Goal: Check status: Check status

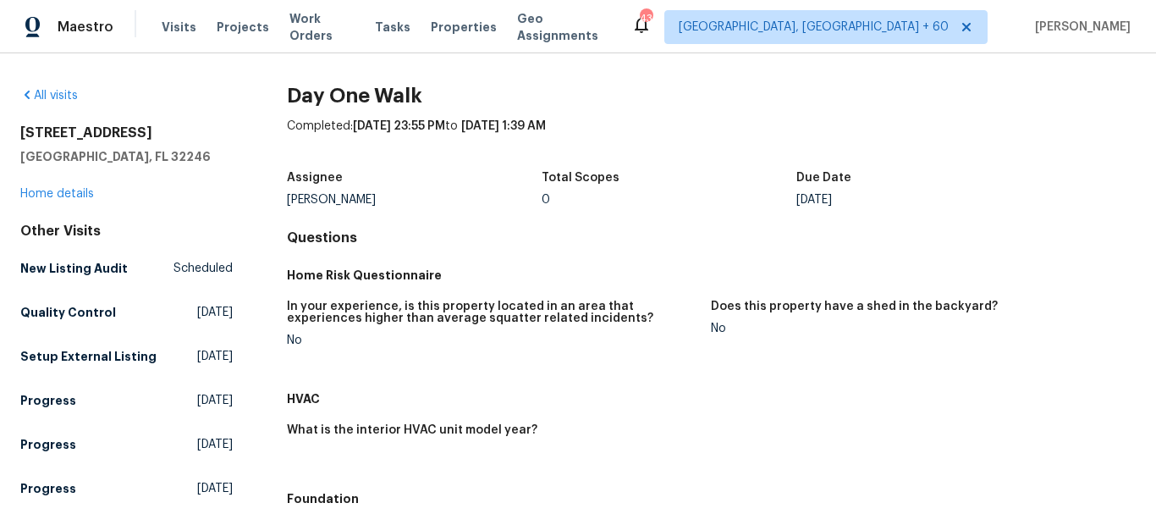
scroll to position [583, 0]
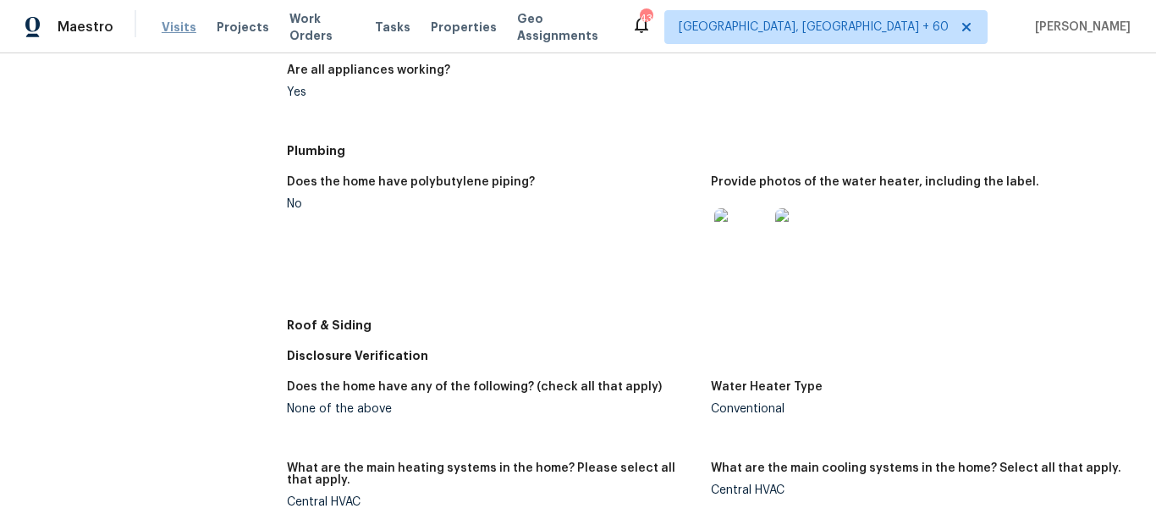
click at [164, 23] on span "Visits" at bounding box center [179, 27] width 35 height 17
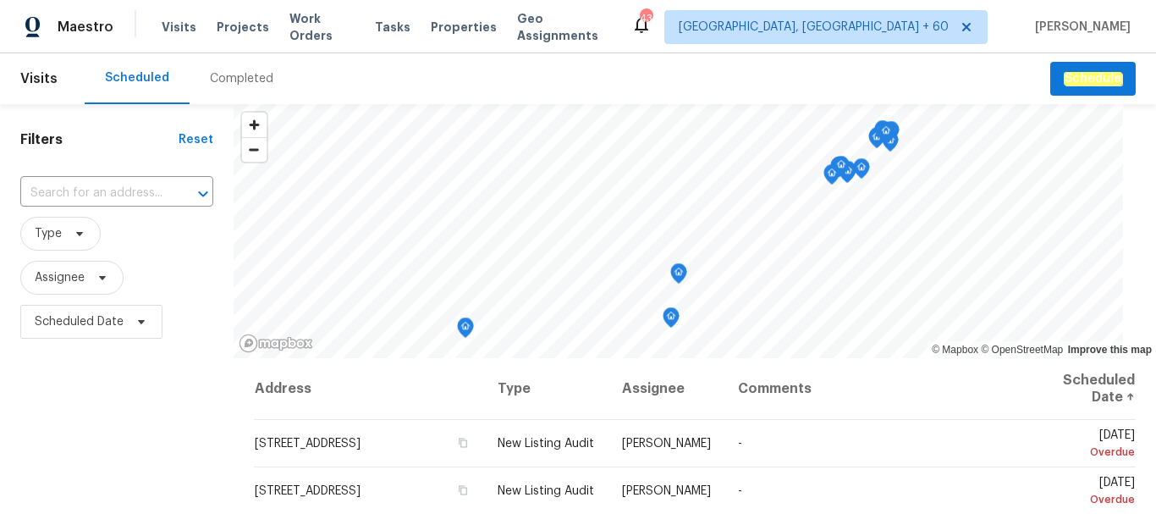
click at [234, 84] on div "Completed" at bounding box center [241, 78] width 63 height 17
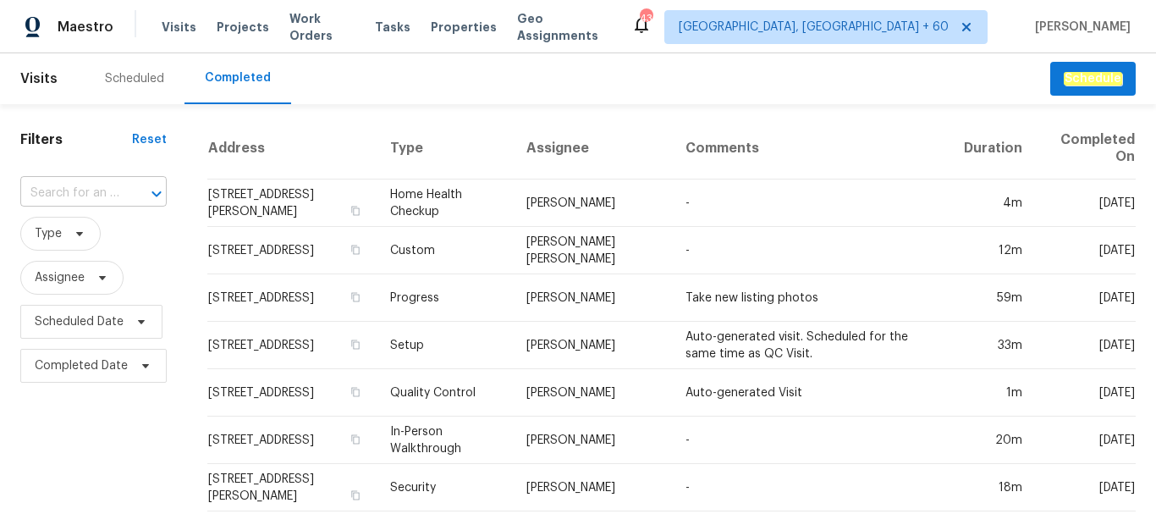
click at [135, 196] on div at bounding box center [145, 194] width 44 height 24
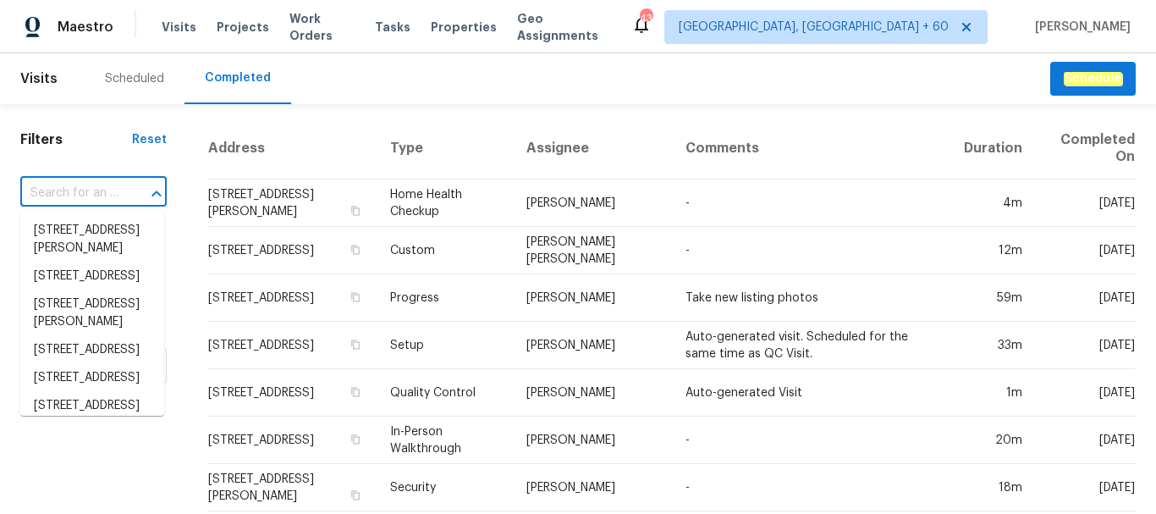
paste input "[STREET_ADDRESS]"
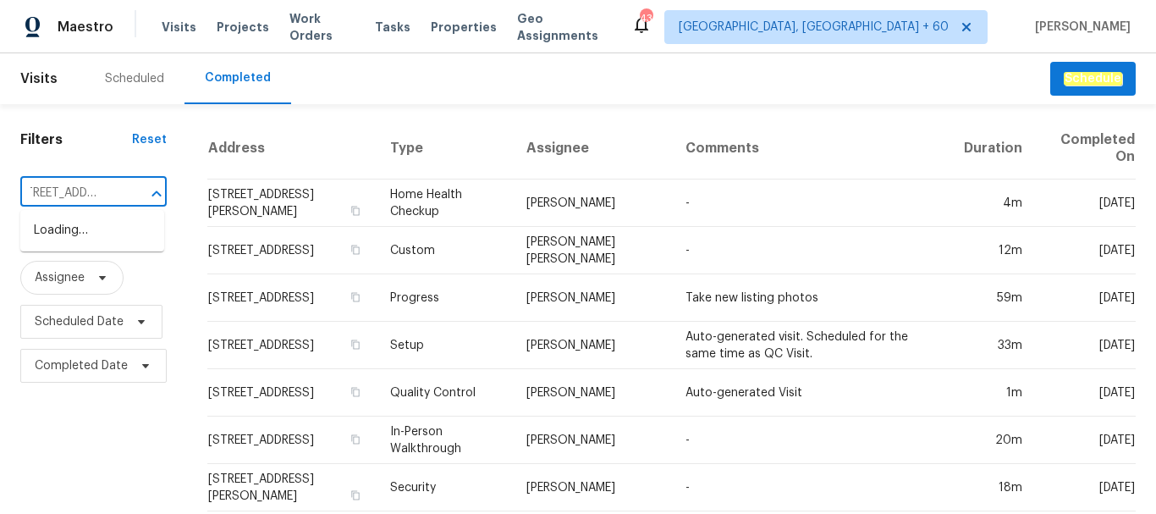
type input "[STREET_ADDRESS]"
click at [114, 243] on li "[STREET_ADDRESS]" at bounding box center [92, 231] width 144 height 28
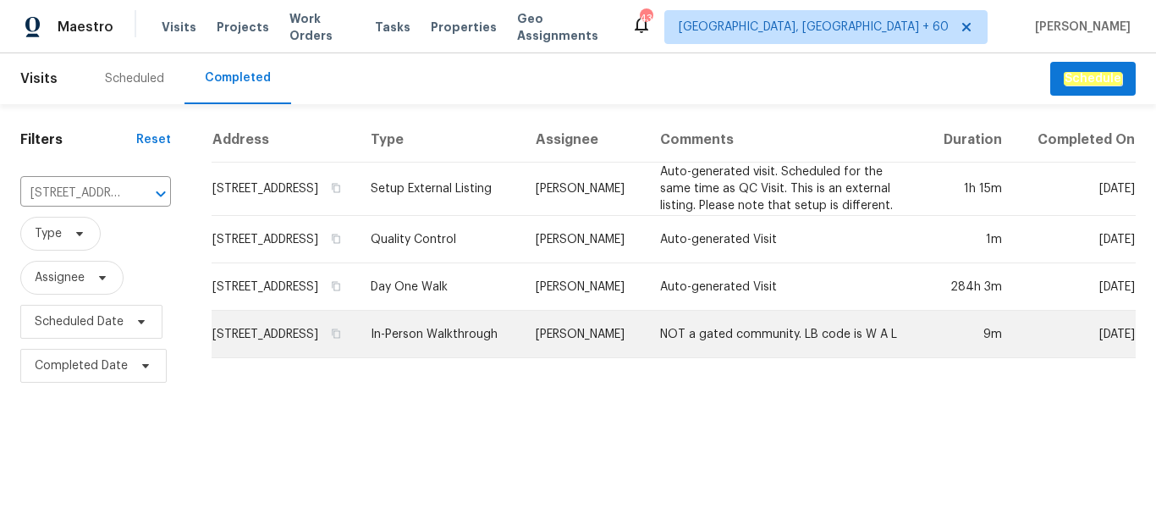
click at [292, 347] on td "[STREET_ADDRESS]" at bounding box center [285, 334] width 146 height 47
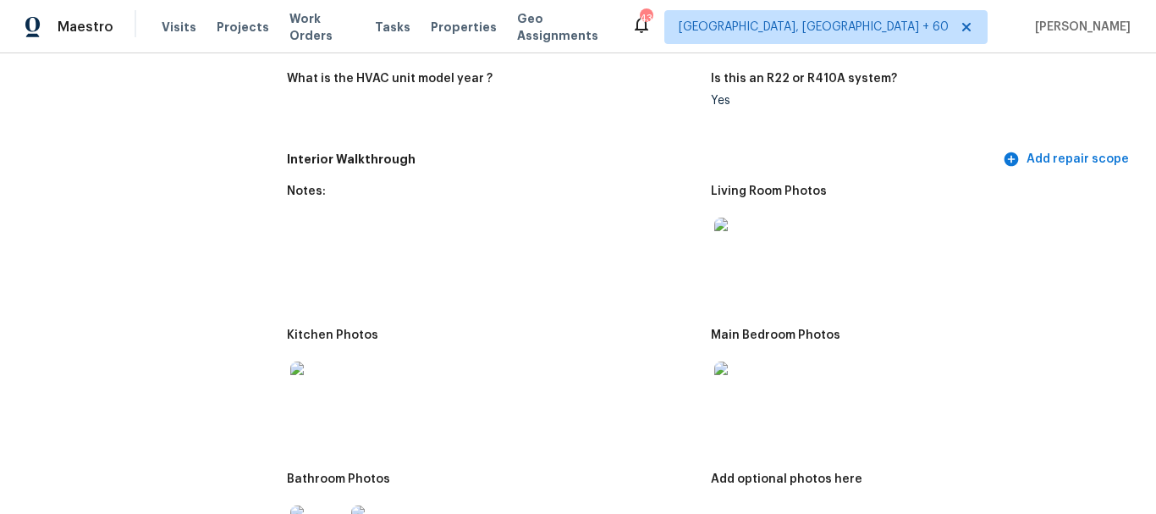
scroll to position [1609, 0]
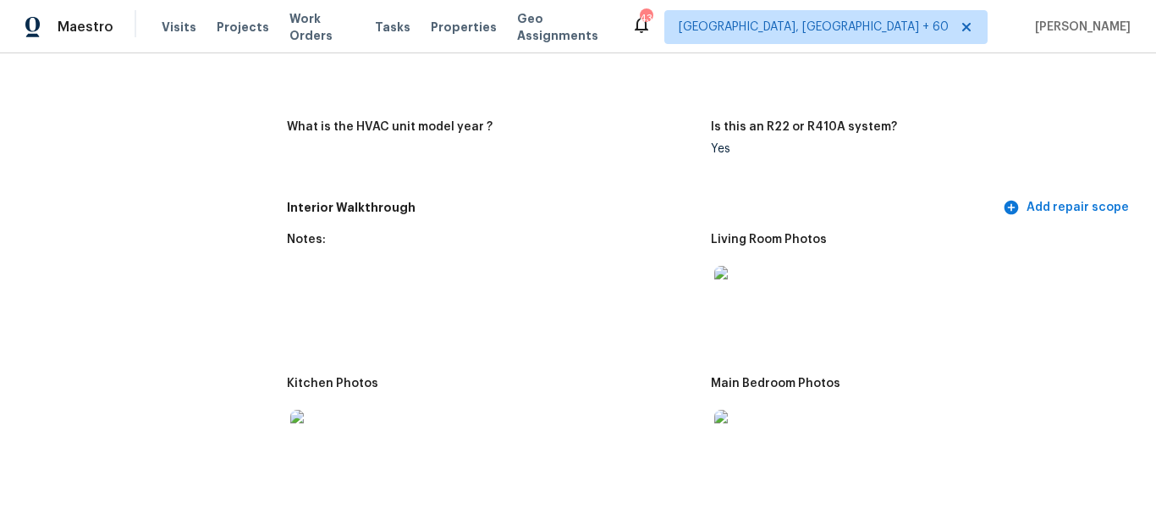
click at [735, 294] on img at bounding box center [742, 293] width 54 height 54
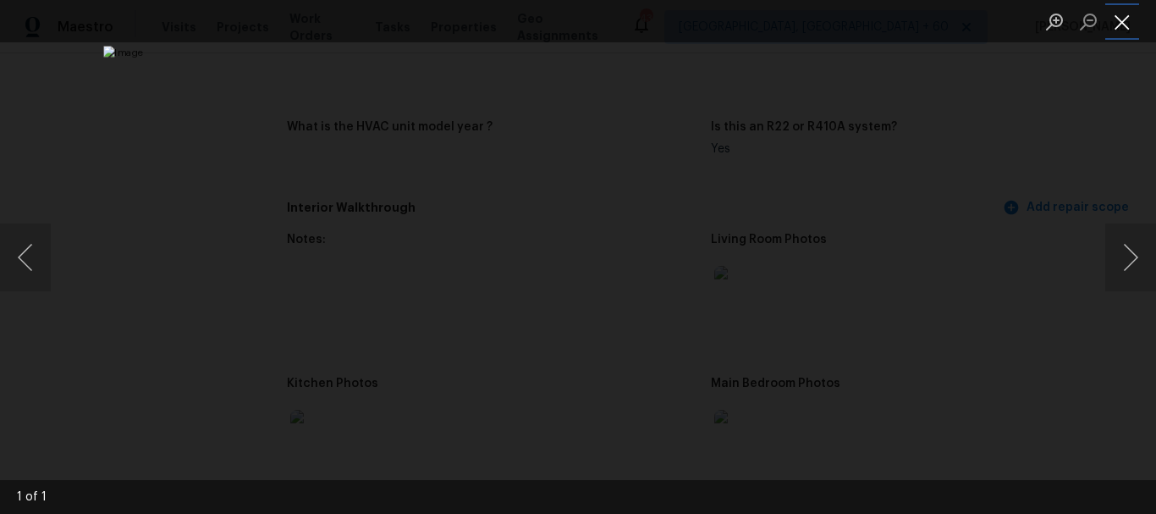
click at [1117, 20] on button "Close lightbox" at bounding box center [1123, 22] width 34 height 30
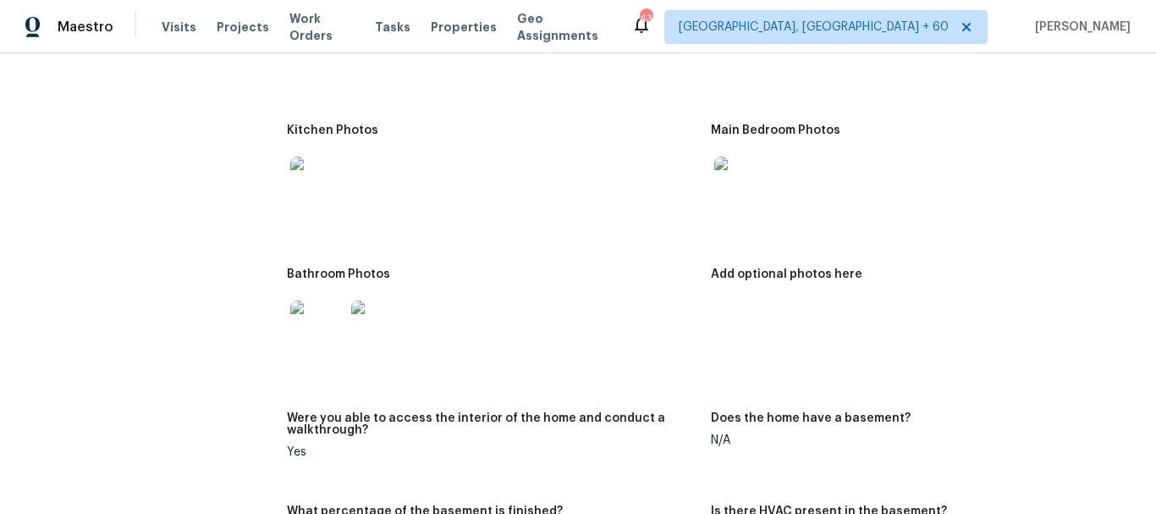
scroll to position [1862, 0]
click at [744, 189] on img at bounding box center [742, 183] width 54 height 54
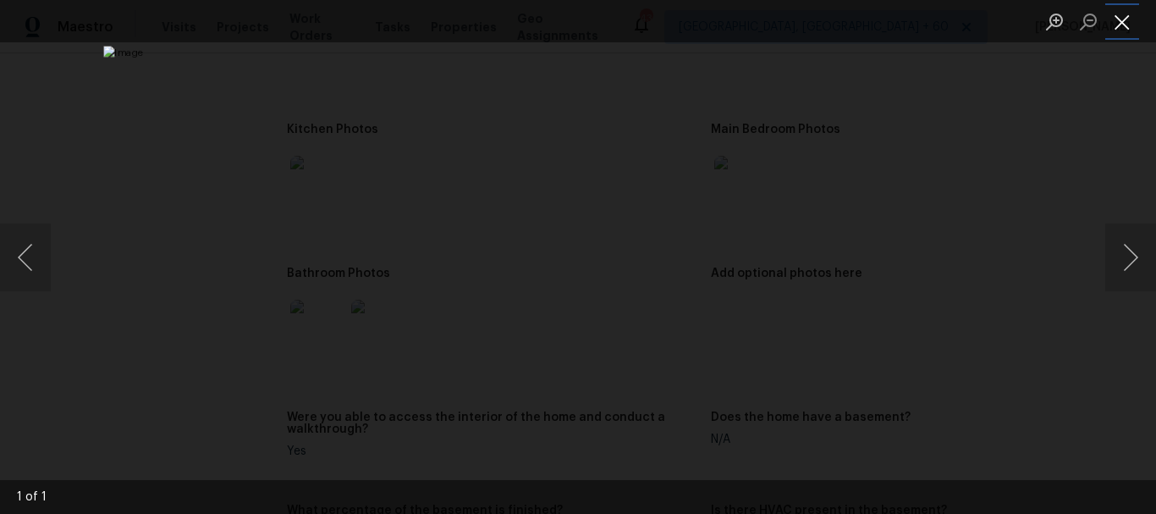
click at [1123, 29] on button "Close lightbox" at bounding box center [1123, 22] width 34 height 30
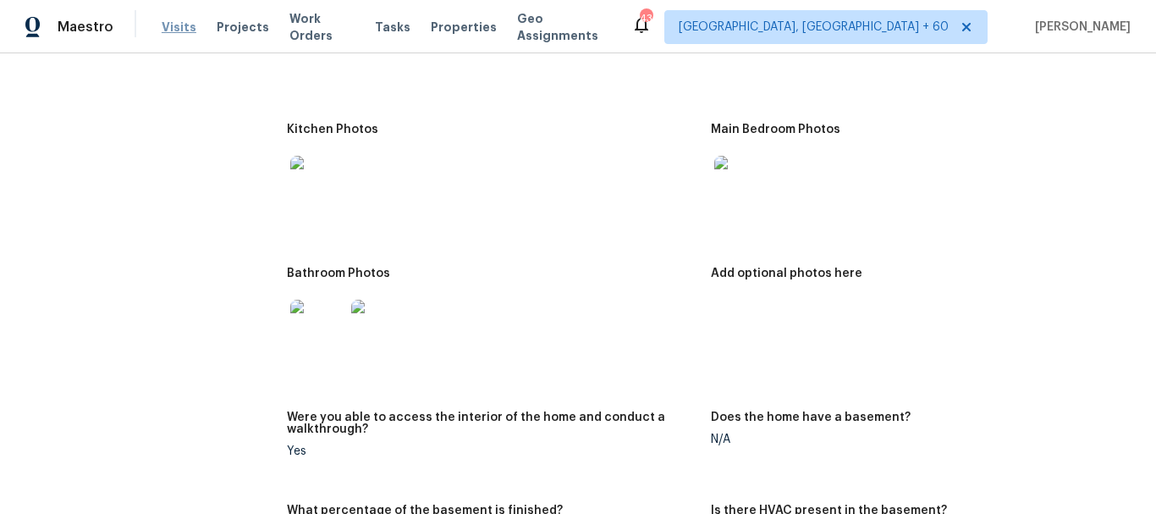
click at [164, 29] on span "Visits" at bounding box center [179, 27] width 35 height 17
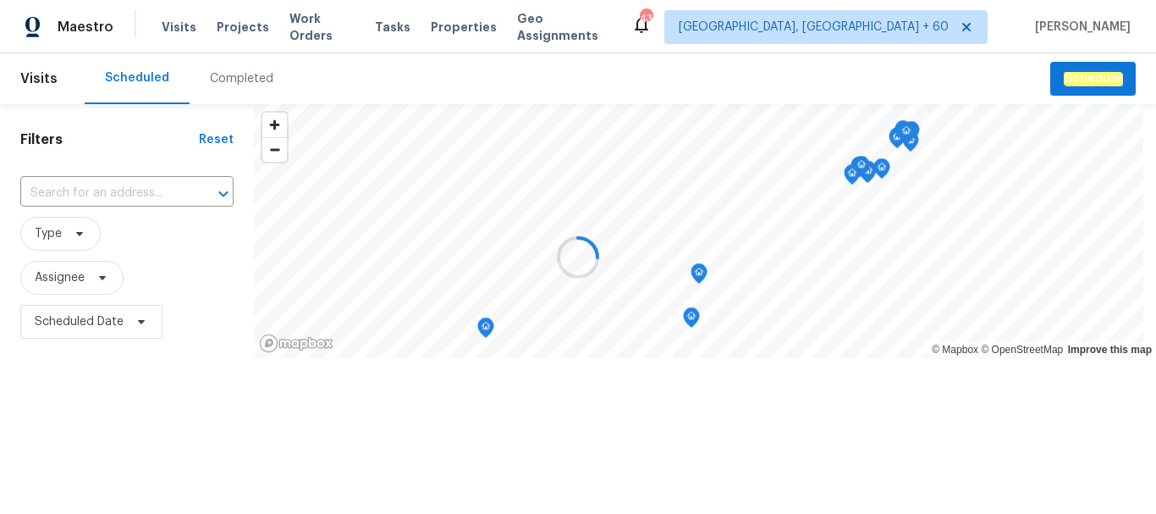
click at [248, 83] on div at bounding box center [578, 257] width 1156 height 514
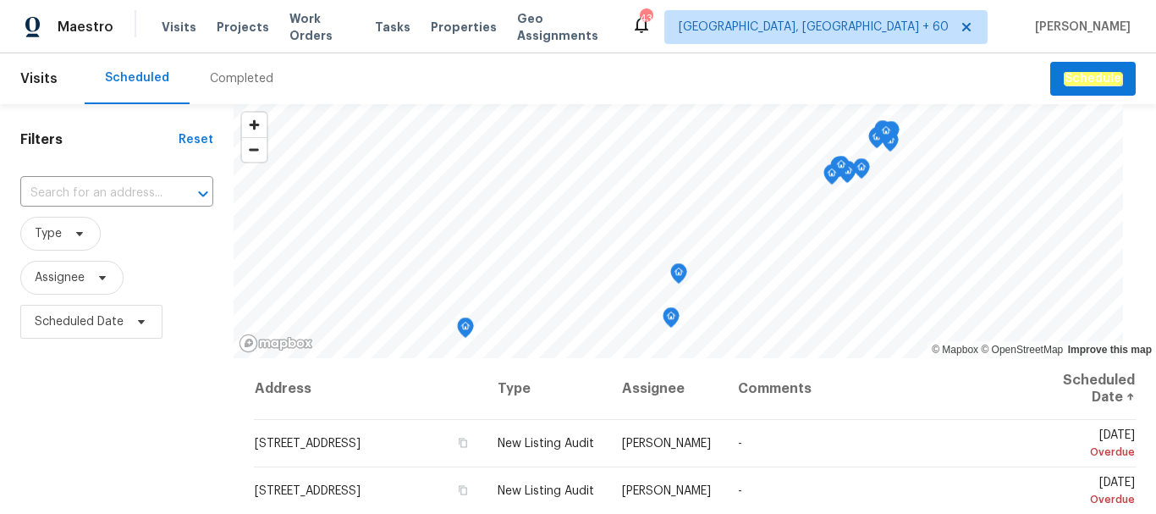
click at [249, 80] on div "Completed" at bounding box center [241, 78] width 63 height 17
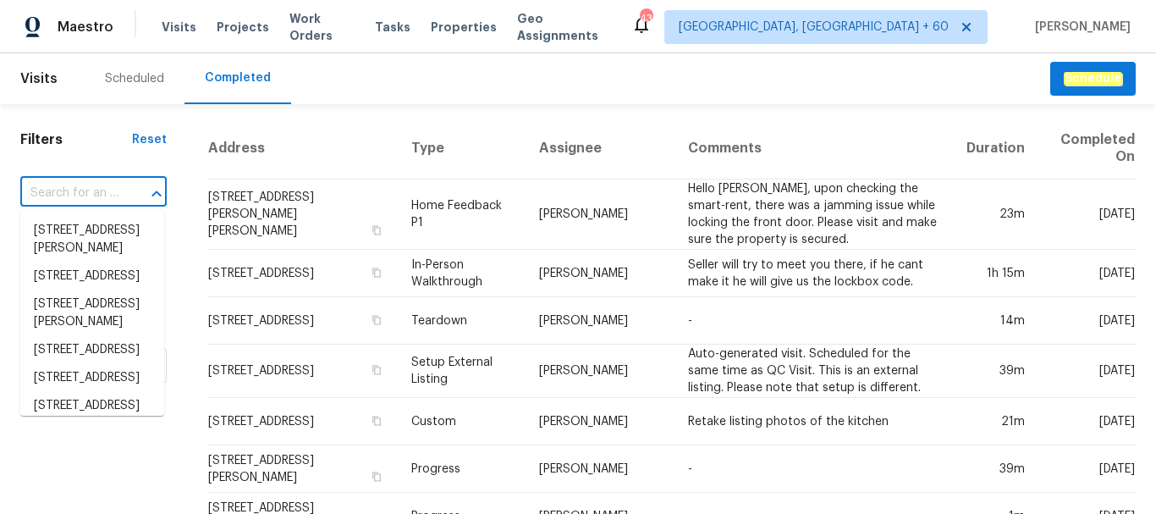
click at [99, 185] on input "text" at bounding box center [69, 193] width 99 height 26
paste input "[STREET_ADDRESS][PERSON_NAME]"
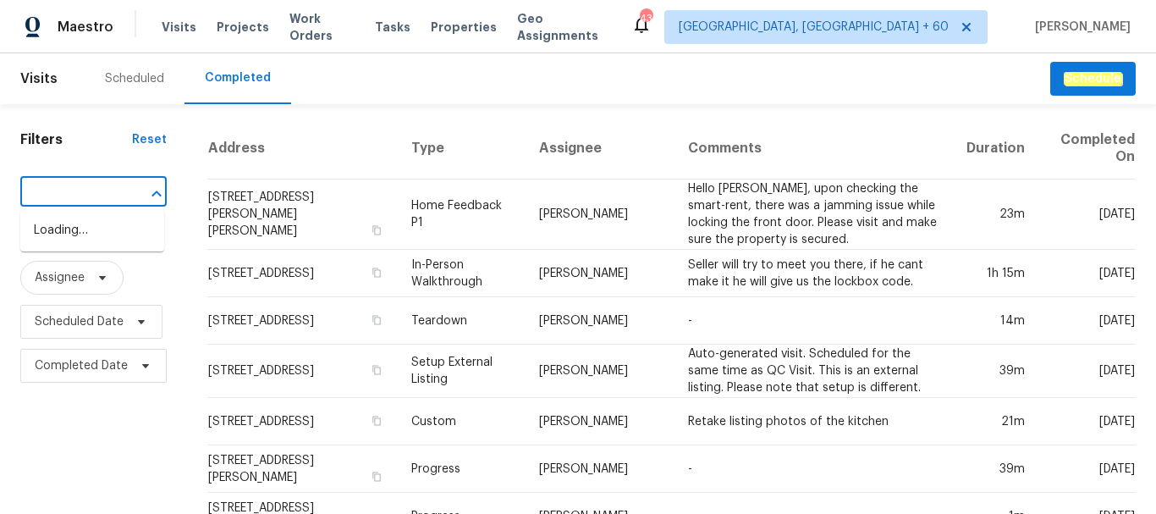
type input "[STREET_ADDRESS][PERSON_NAME]"
click at [86, 239] on li "[STREET_ADDRESS][PERSON_NAME]" at bounding box center [92, 240] width 144 height 46
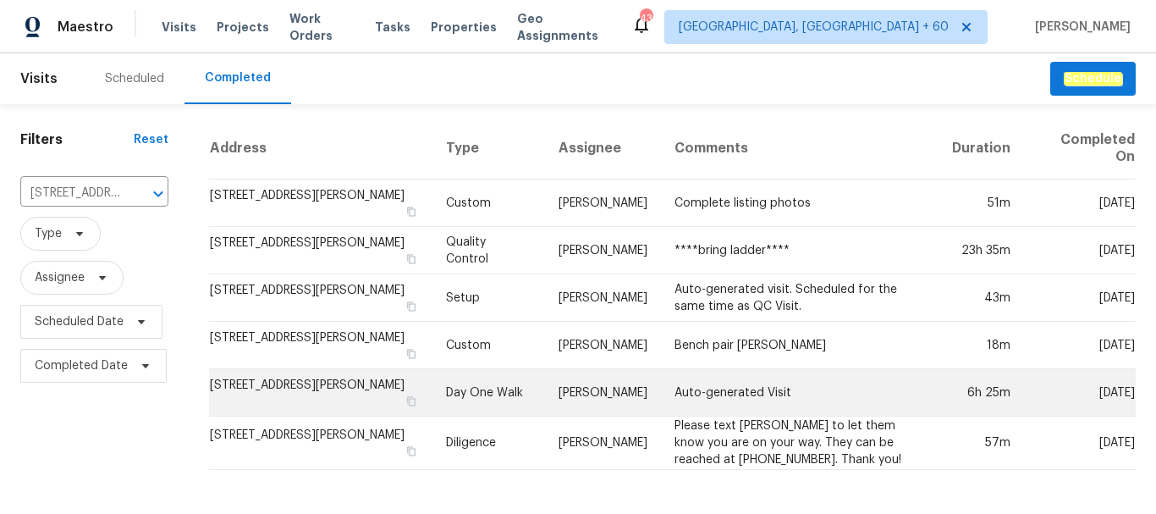
click at [354, 404] on td "[STREET_ADDRESS][PERSON_NAME]" at bounding box center [320, 392] width 223 height 47
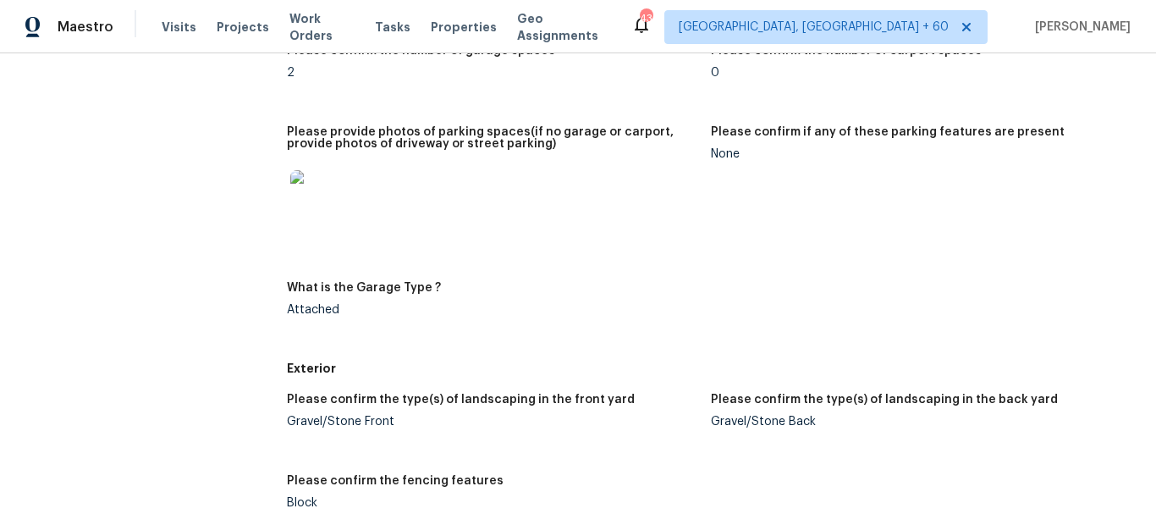
scroll to position [2798, 0]
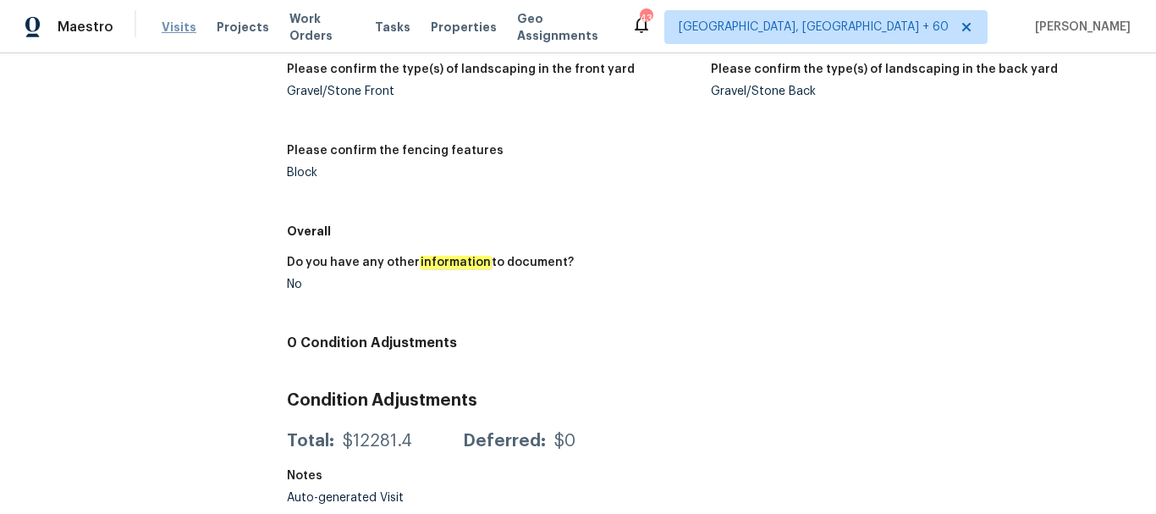
click at [174, 24] on span "Visits" at bounding box center [179, 27] width 35 height 17
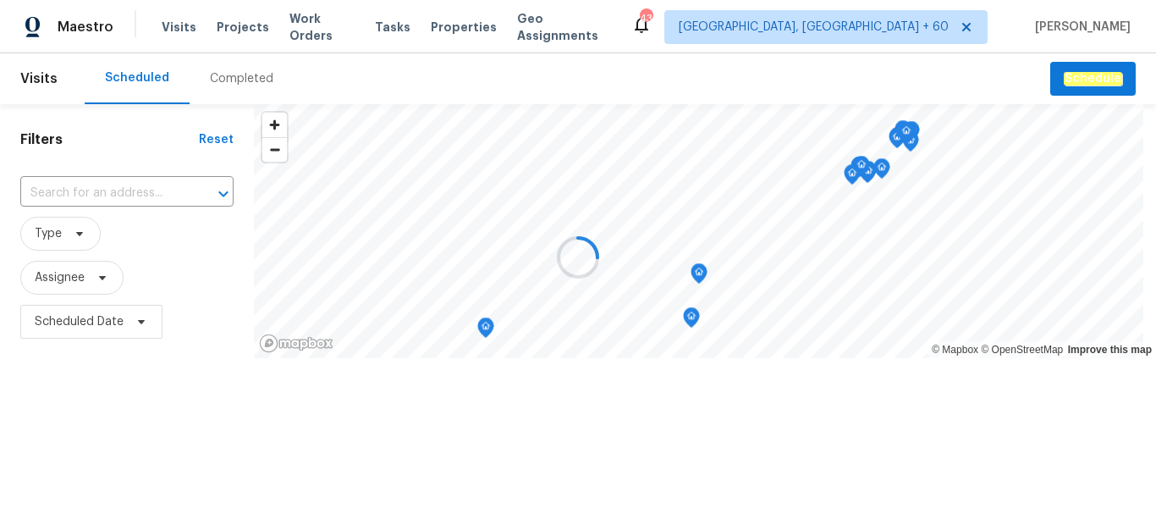
click at [237, 70] on div at bounding box center [578, 257] width 1156 height 514
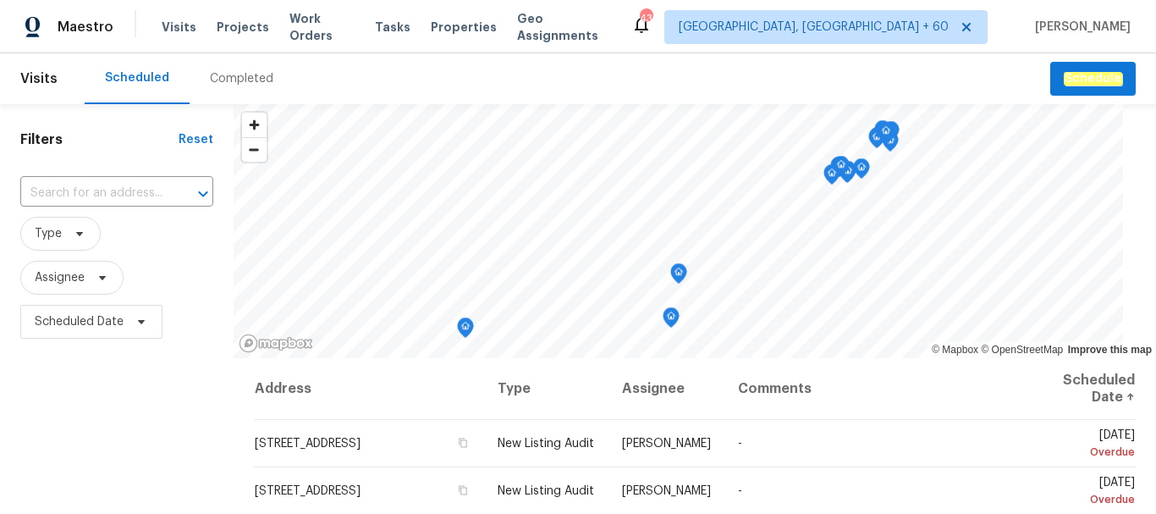
click at [262, 74] on div "Completed" at bounding box center [241, 78] width 63 height 17
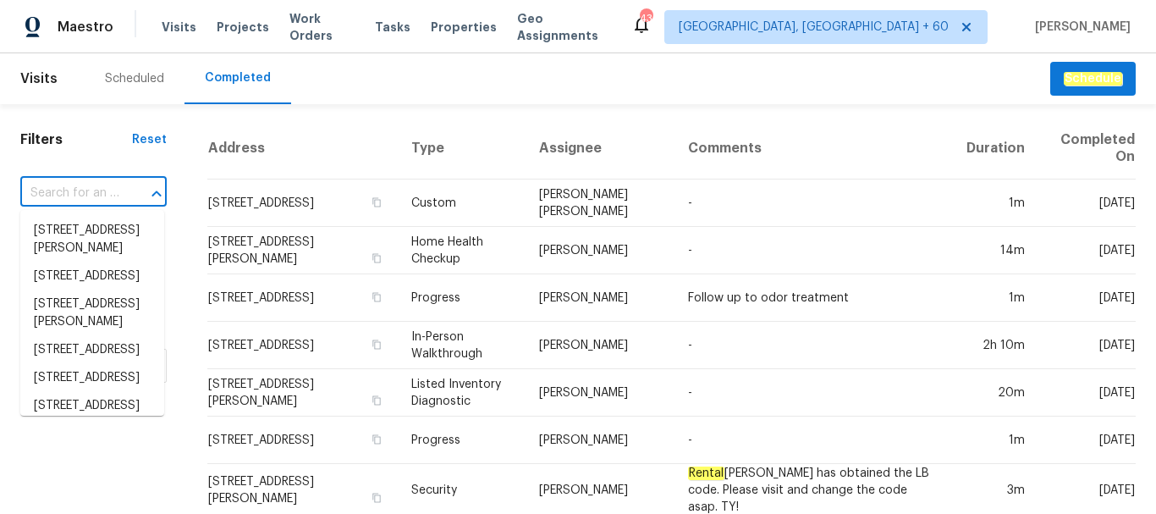
click at [102, 192] on input "text" at bounding box center [69, 193] width 99 height 26
paste input "[STREET_ADDRESS]"
type input "[STREET_ADDRESS]"
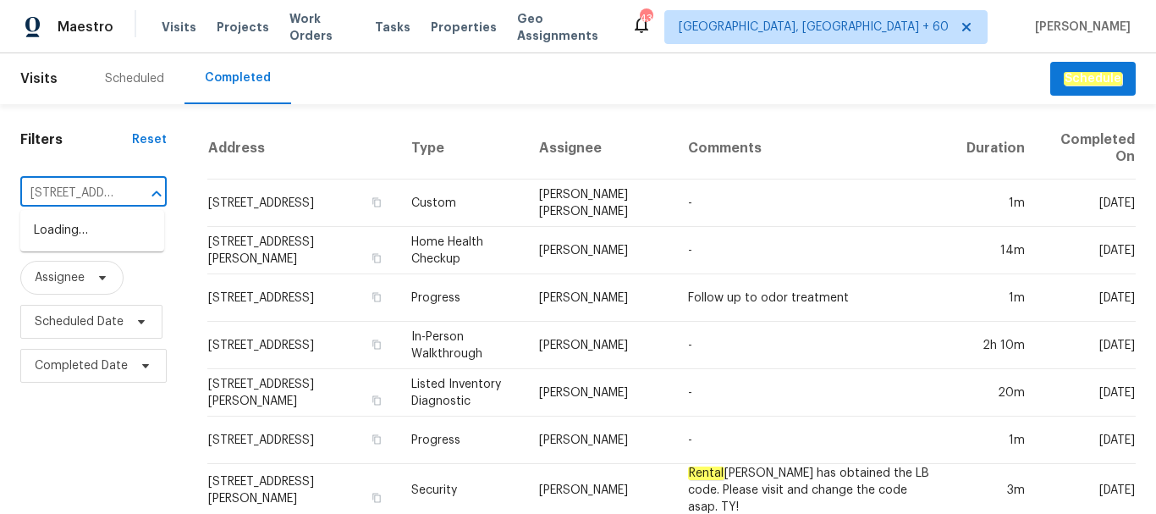
scroll to position [0, 157]
click at [98, 234] on li "[STREET_ADDRESS]" at bounding box center [92, 231] width 144 height 28
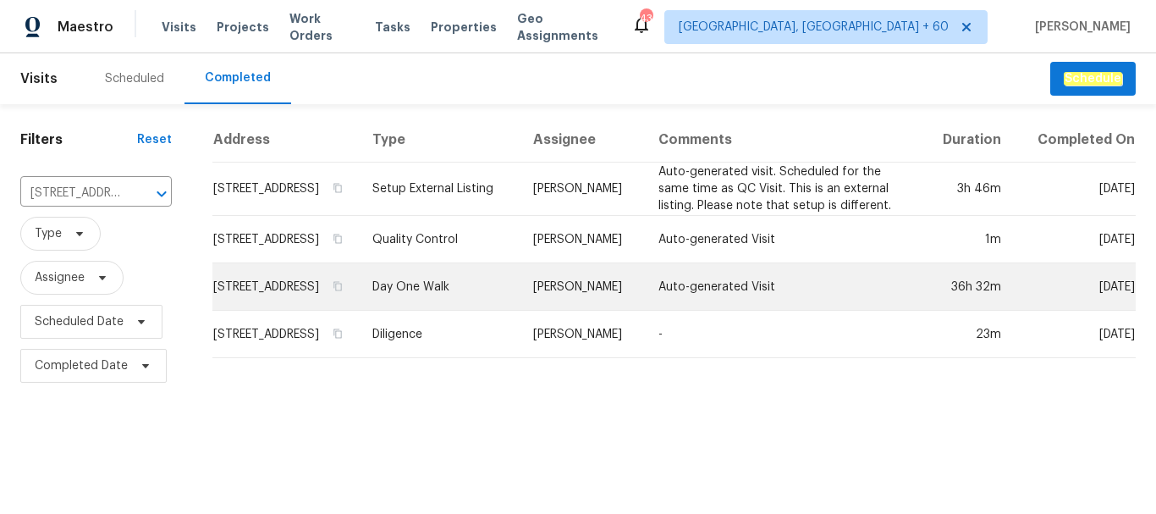
click at [315, 311] on td "[STREET_ADDRESS]" at bounding box center [285, 286] width 146 height 47
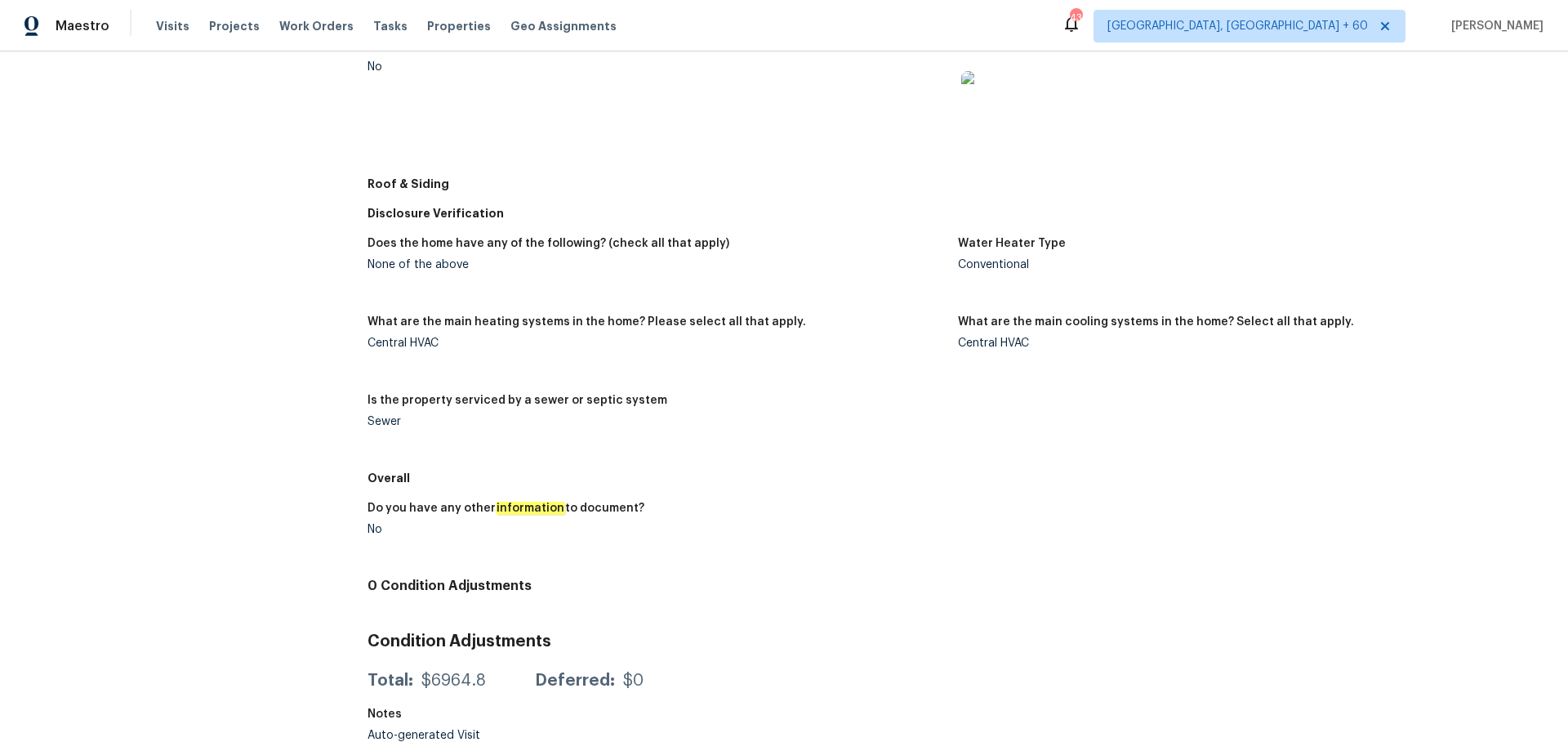
scroll to position [802, 0]
